Goal: Check status: Check status

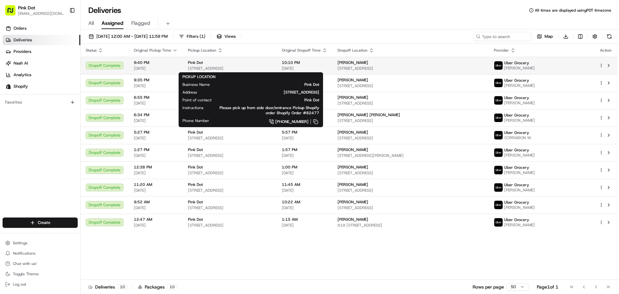
click at [231, 63] on div "Pink Dot" at bounding box center [229, 62] width 83 height 5
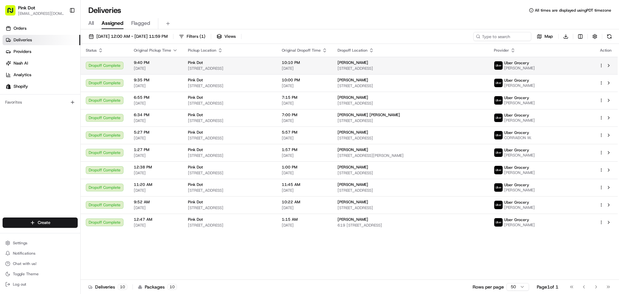
click at [308, 67] on span "[STREET_ADDRESS]" at bounding box center [410, 68] width 146 height 5
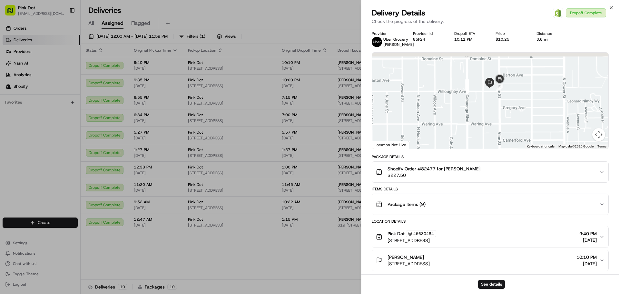
drag, startPoint x: 568, startPoint y: 105, endPoint x: 465, endPoint y: 111, distance: 103.6
click at [308, 111] on div at bounding box center [490, 101] width 236 height 96
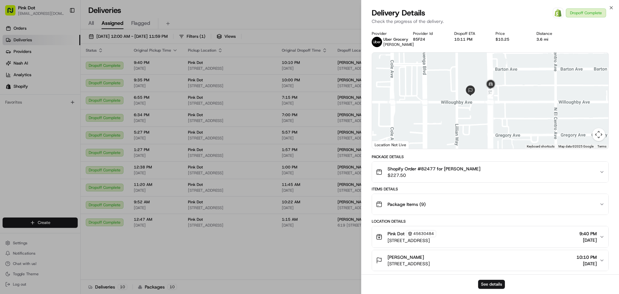
drag, startPoint x: 498, startPoint y: 88, endPoint x: 467, endPoint y: 126, distance: 49.0
click at [308, 126] on div at bounding box center [490, 101] width 236 height 96
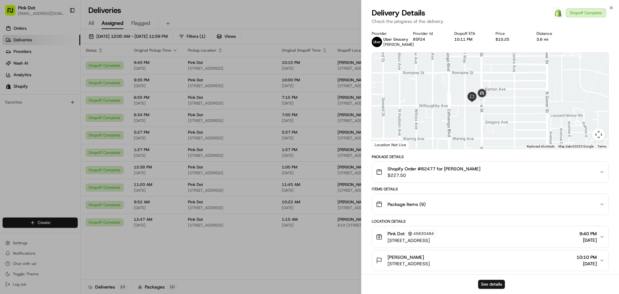
drag, startPoint x: 474, startPoint y: 109, endPoint x: 542, endPoint y: 95, distance: 70.1
click at [308, 114] on div at bounding box center [490, 101] width 236 height 96
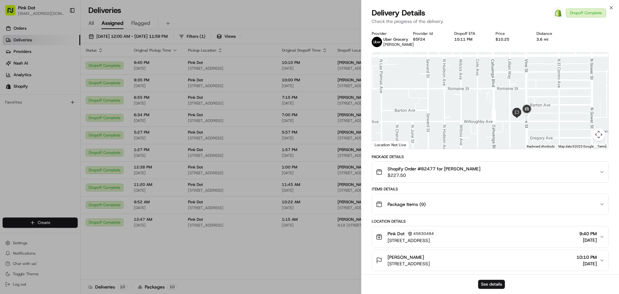
click at [308, 12] on div "Delivery Details Open Order in Shopify Dropoff Complete Check the progress of t…" at bounding box center [489, 17] width 257 height 19
click at [308, 9] on icon "button" at bounding box center [610, 7] width 5 height 5
